Goal: Find specific page/section: Find specific page/section

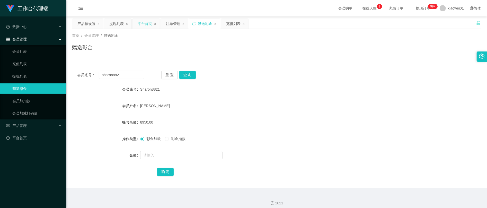
click at [151, 21] on div "平台首页" at bounding box center [145, 24] width 14 height 10
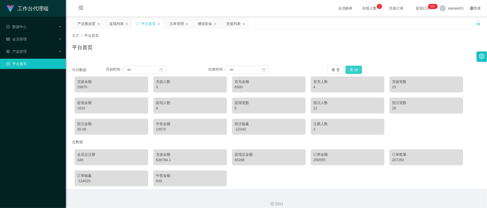
click at [356, 68] on button "查 询" at bounding box center [353, 70] width 16 height 8
click at [82, 88] on div "29975" at bounding box center [111, 86] width 68 height 5
copy div "29975"
click at [80, 85] on div "29975" at bounding box center [111, 86] width 68 height 5
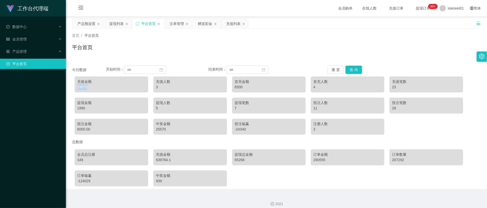
click at [80, 85] on div "29975" at bounding box center [111, 86] width 68 height 5
click at [175, 24] on div "注单管理" at bounding box center [177, 24] width 14 height 10
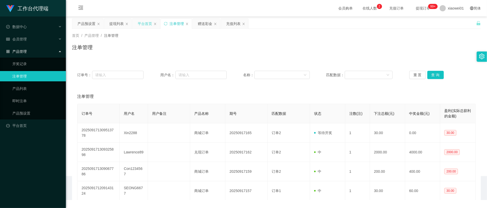
click at [145, 25] on div "平台首页" at bounding box center [145, 24] width 14 height 10
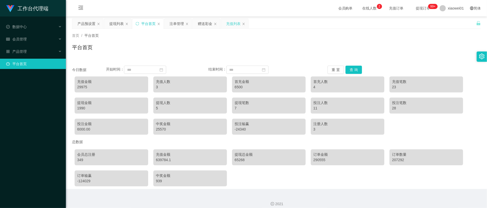
click at [228, 20] on div "充值列表" at bounding box center [233, 24] width 14 height 10
